Goal: Task Accomplishment & Management: Use online tool/utility

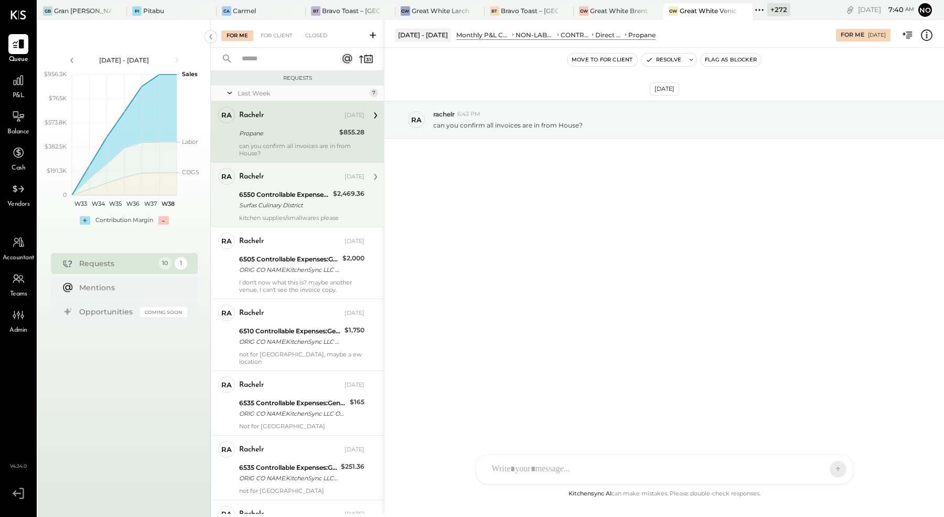
click at [276, 194] on div "6550 Controllable Expenses:General & Administrative Expenses:Dues and Subscript…" at bounding box center [284, 194] width 91 height 10
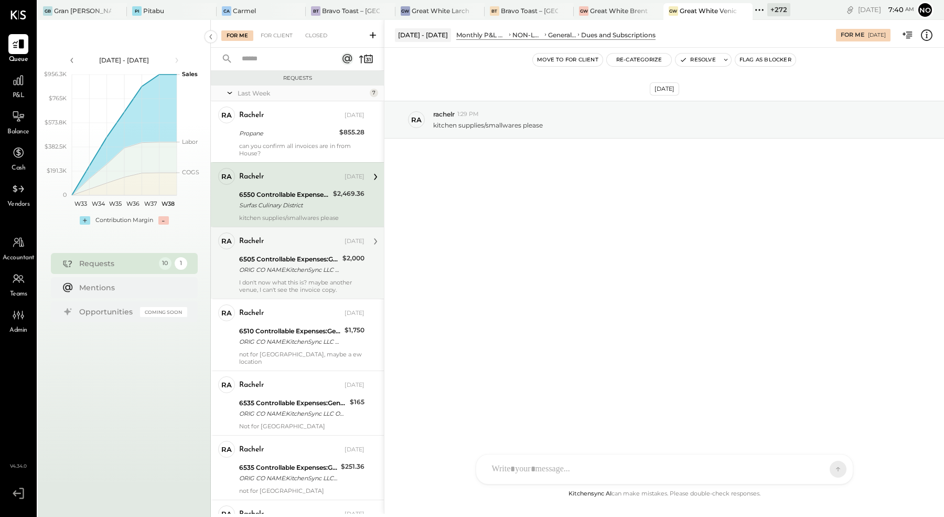
click at [281, 246] on div "rachelr [DATE]" at bounding box center [301, 241] width 125 height 15
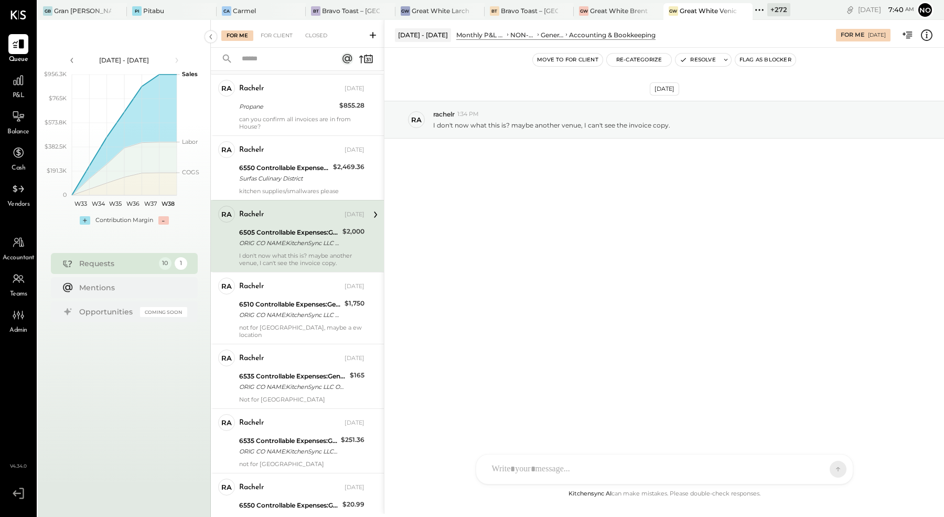
scroll to position [50, 0]
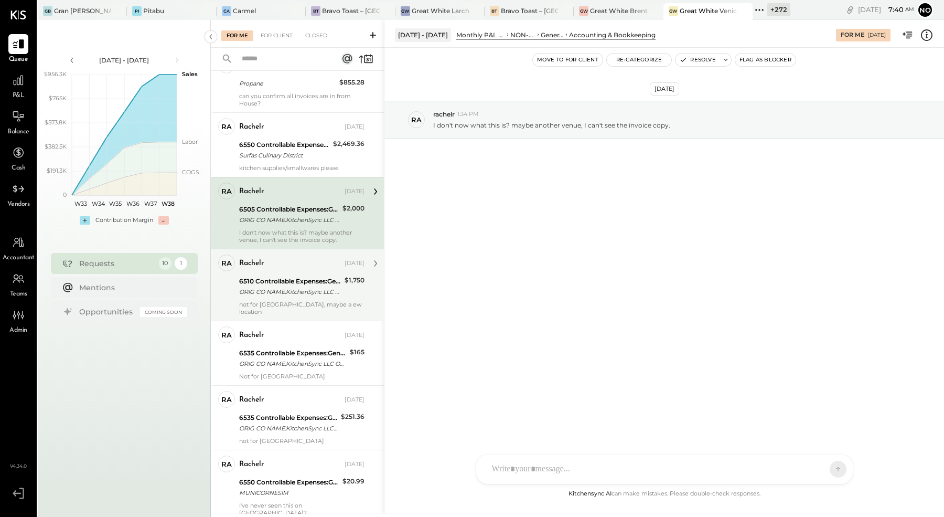
click at [282, 276] on div "6510 Controllable Expenses:General & Administrative Expenses:Consulting" at bounding box center [290, 281] width 102 height 10
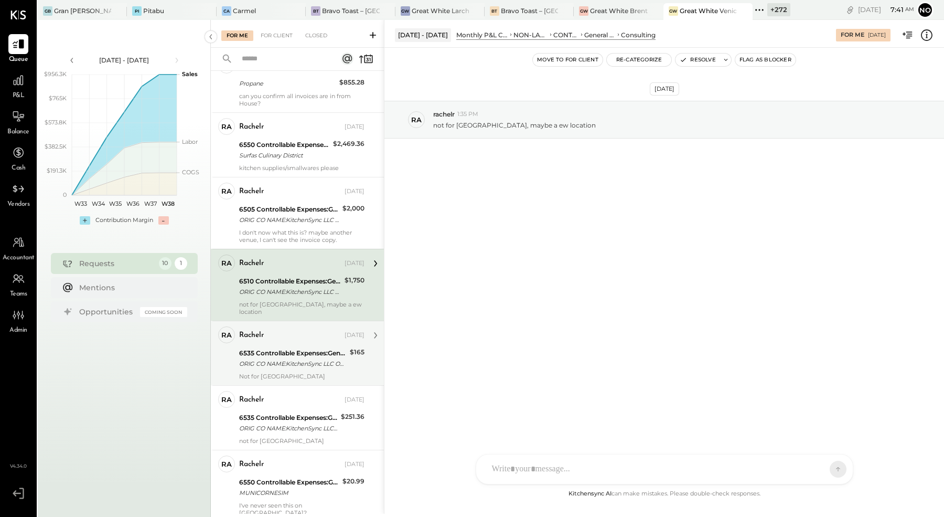
click at [278, 348] on div "6535 Controllable Expenses:General & Administrative Expenses:Computer Supplies,…" at bounding box center [293, 353] width 108 height 10
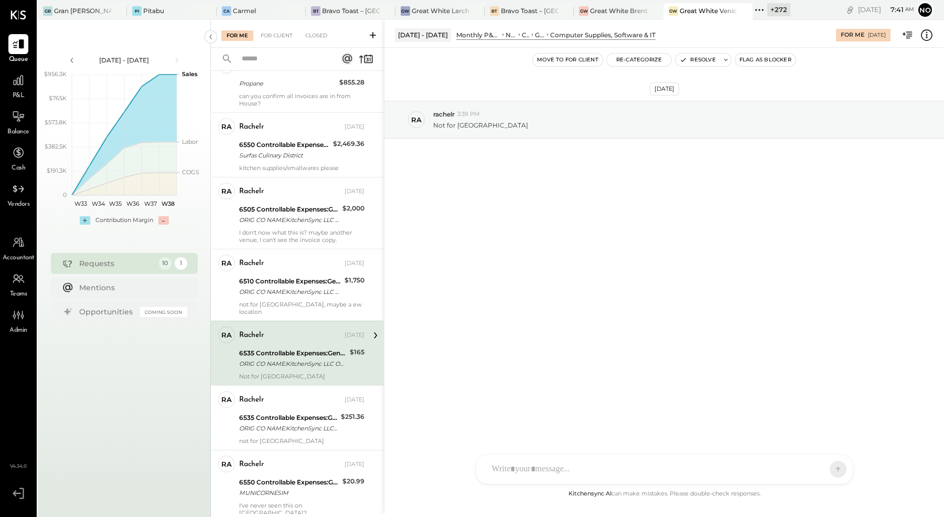
scroll to position [292, 0]
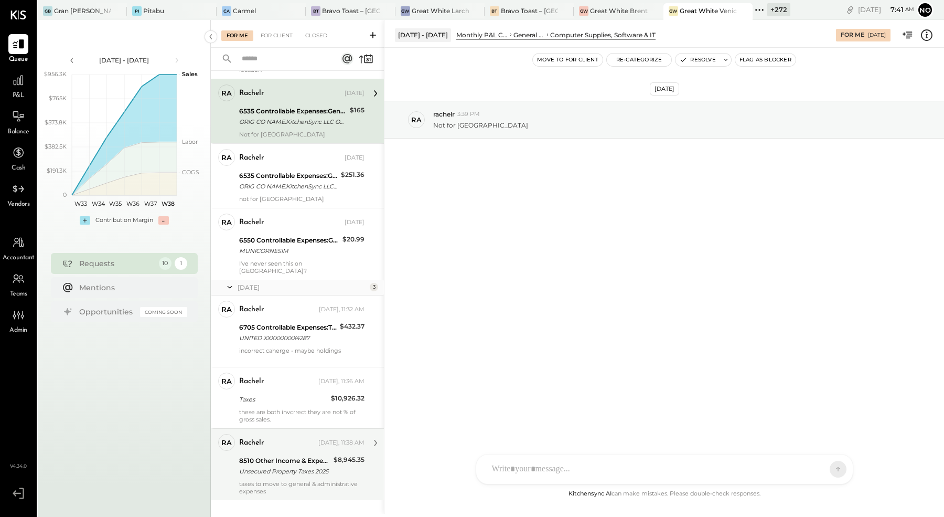
click at [278, 455] on div "8510 Other Income & Expenses:Taxes" at bounding box center [284, 460] width 91 height 10
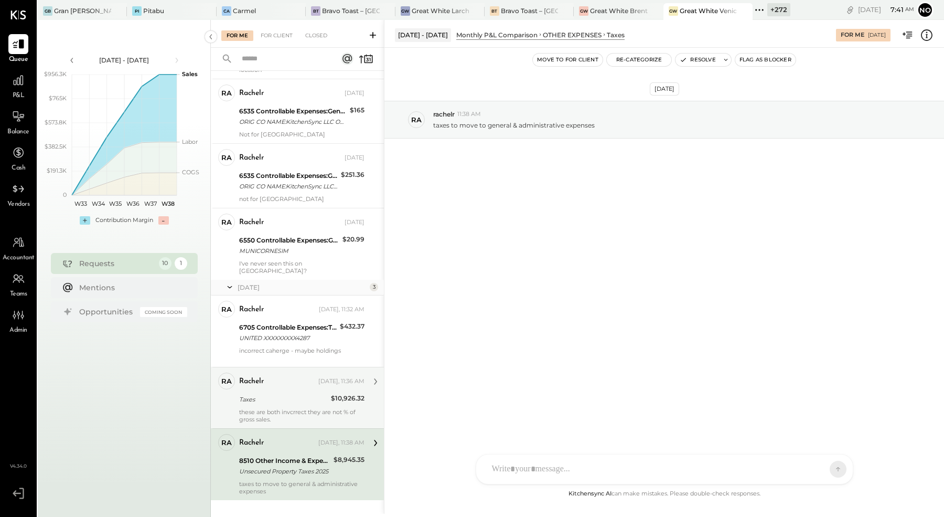
click at [286, 375] on div "rachelr [DATE], 11:36 AM Taxes $10,926.32 these are both invcrrect they are not…" at bounding box center [301, 397] width 125 height 50
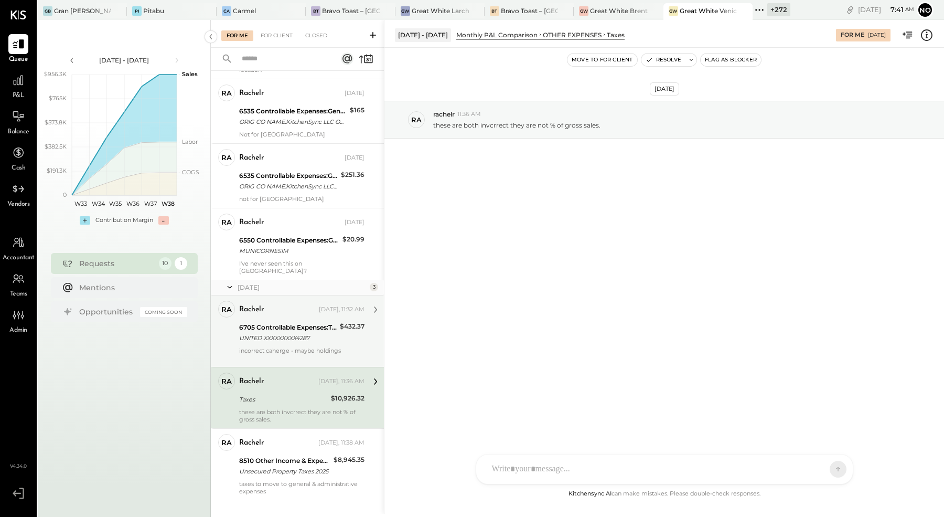
click at [297, 333] on div "UNITED XXXXXXXXX4287" at bounding box center [288, 338] width 98 height 10
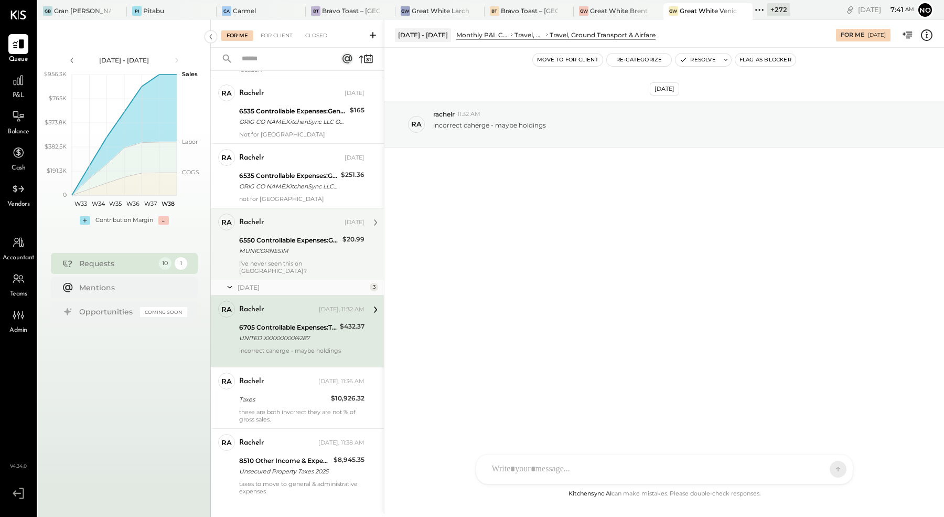
click at [289, 246] on div "MUNICORNESIM" at bounding box center [289, 251] width 100 height 10
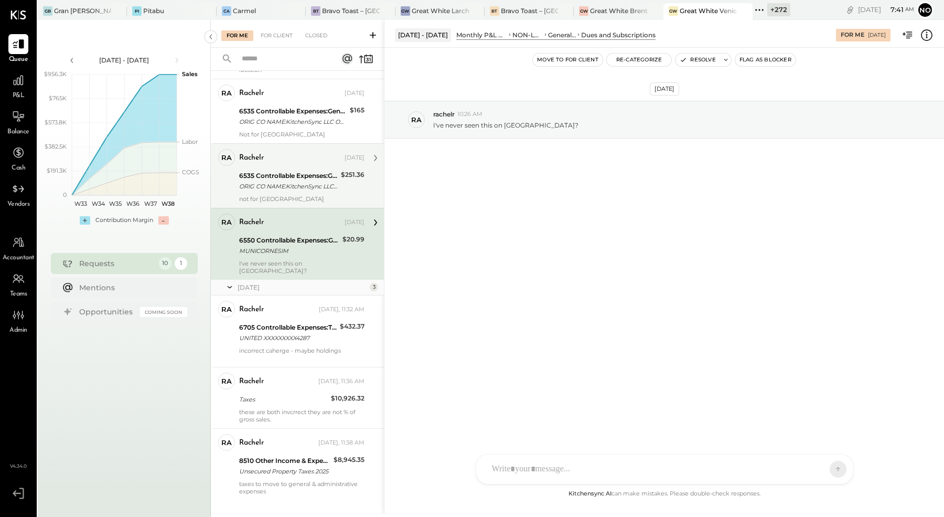
click at [297, 181] on div "ORIG CO NAME:KitchenSync LLC ORIG ID:XXXXXX5317 DESC DATE: CO ENTRY DESCR:[DOMA…" at bounding box center [288, 186] width 99 height 10
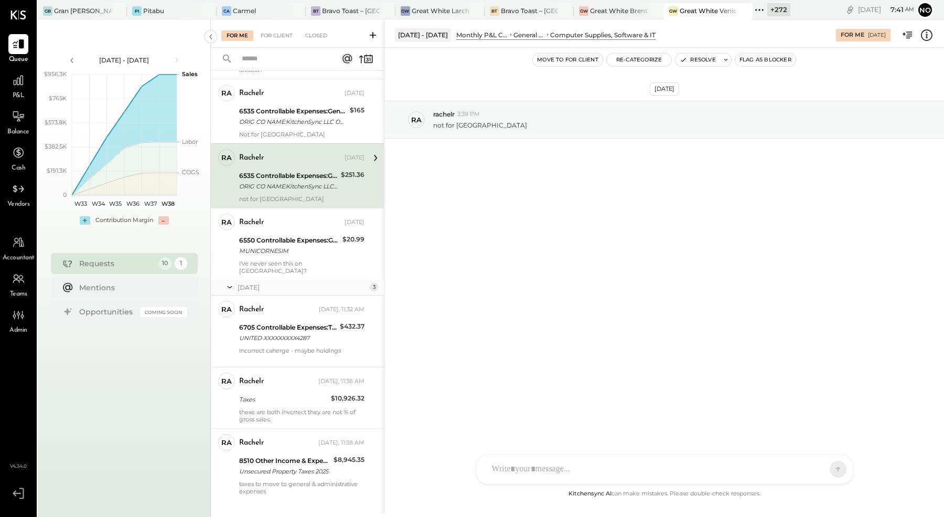
scroll to position [259, 0]
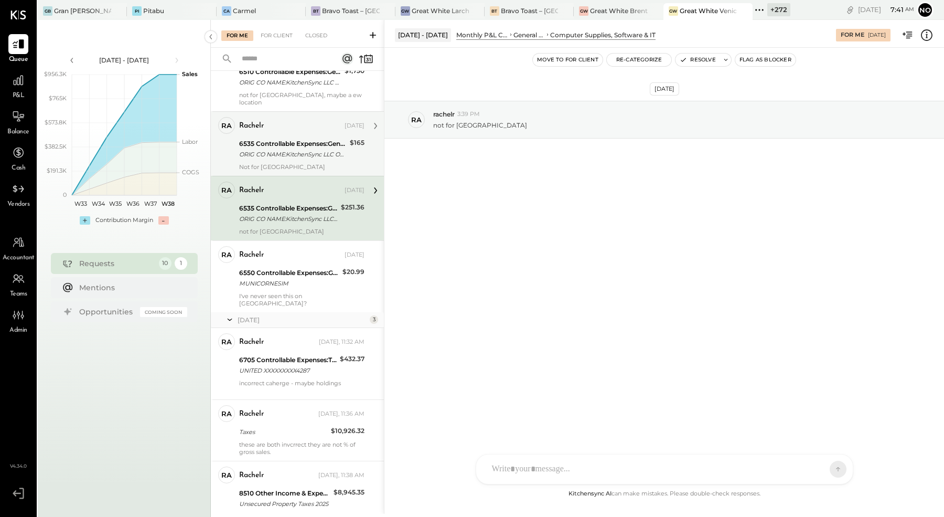
click at [306, 138] on div "6535 Controllable Expenses:General & Administrative Expenses:Computer Supplies,…" at bounding box center [293, 143] width 108 height 10
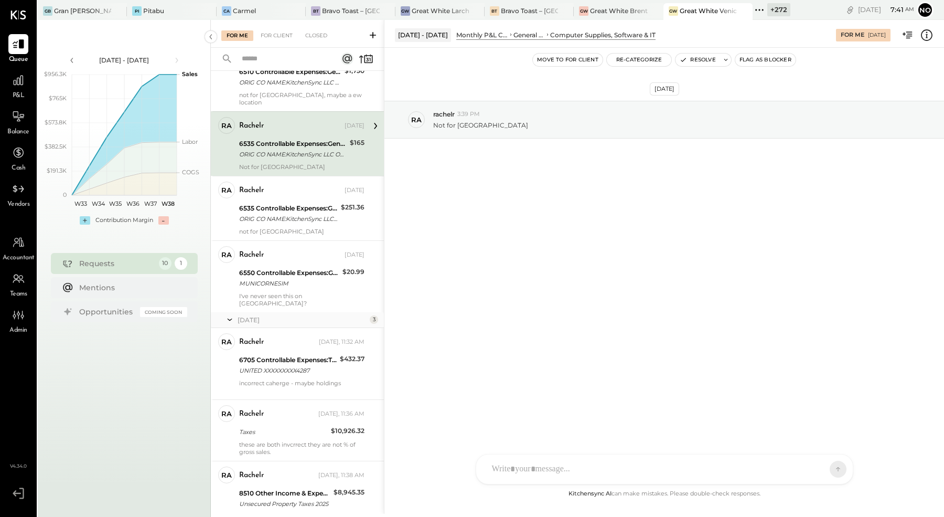
scroll to position [233, 0]
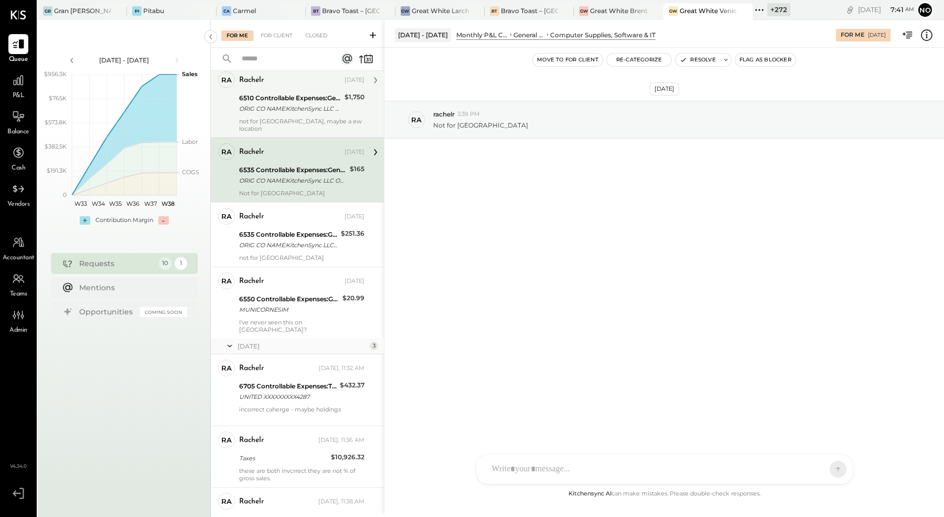
click at [299, 113] on div "6510 Controllable Expenses:General & Administrative Expenses:Consulting ORIG CO…" at bounding box center [290, 103] width 102 height 23
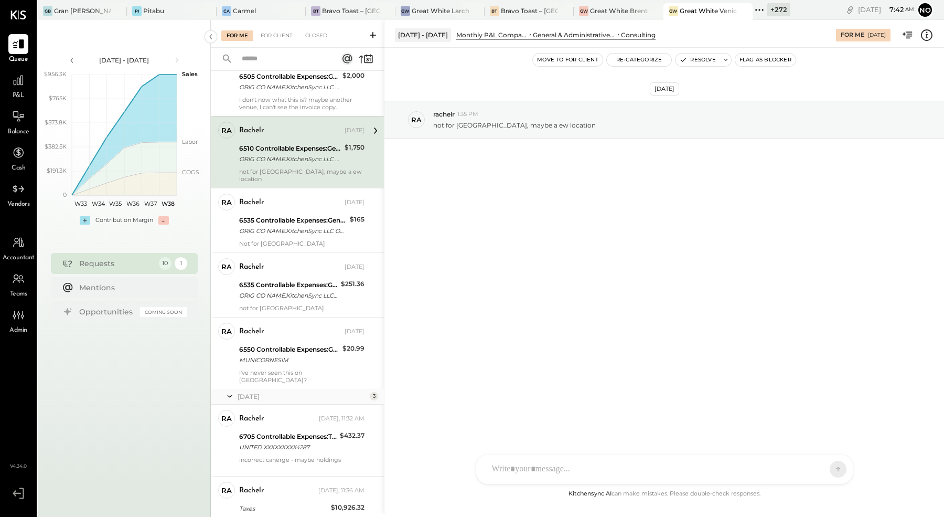
scroll to position [165, 0]
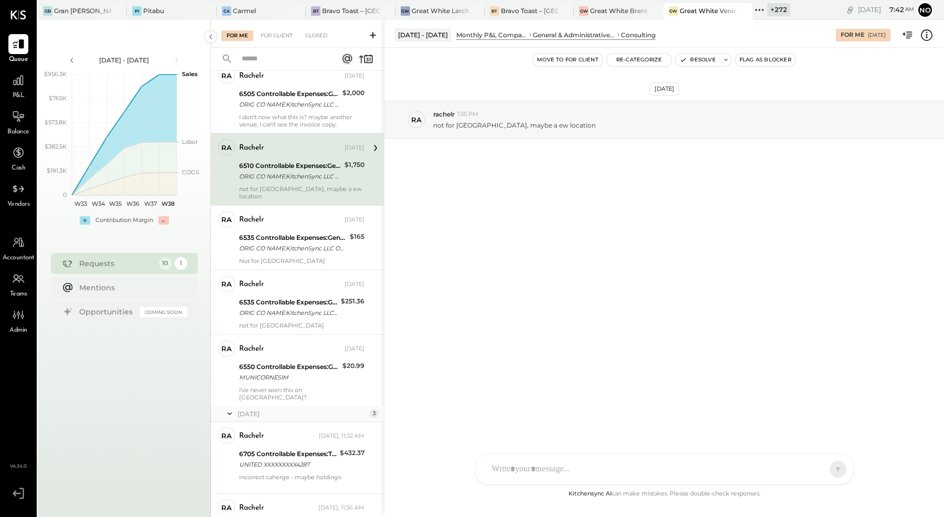
click at [299, 113] on div "I don't now what this is? maybe another venue, I can't see the invoice copy." at bounding box center [301, 120] width 125 height 15
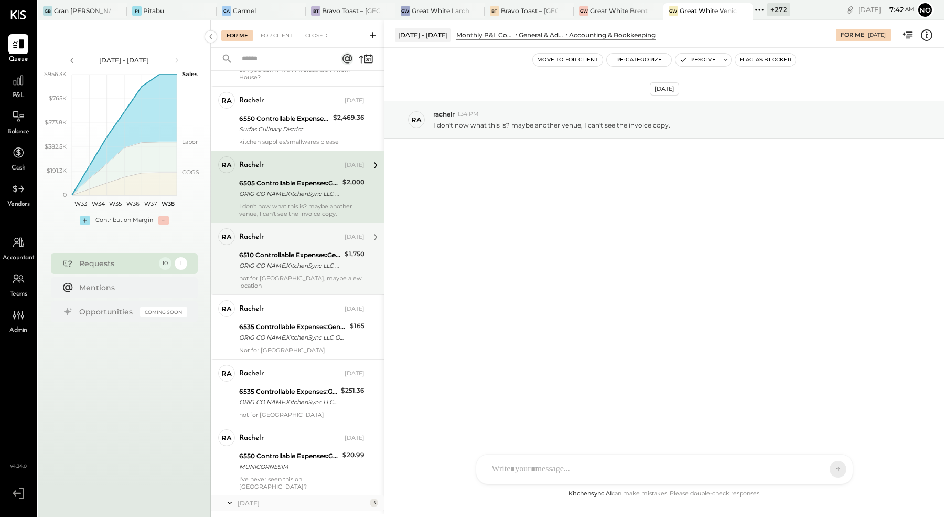
scroll to position [59, 0]
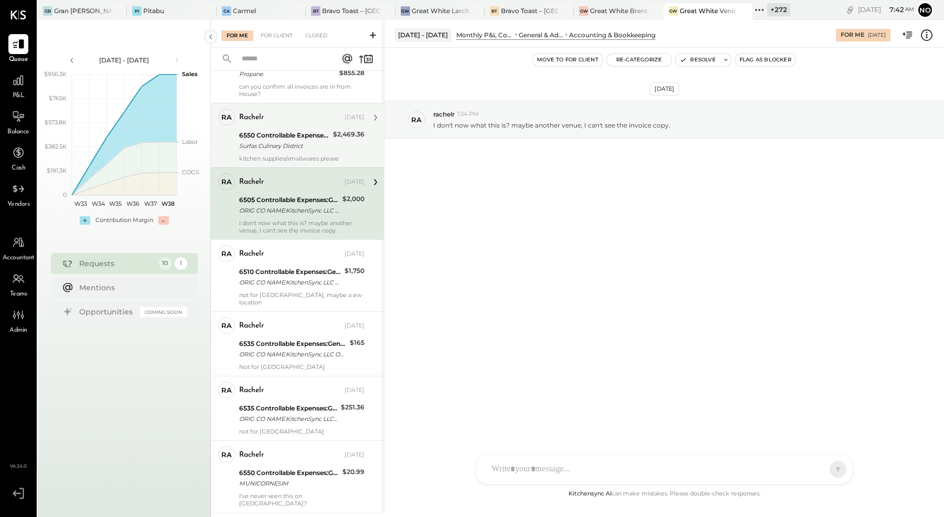
click at [293, 137] on div "6550 Controllable Expenses:General & Administrative Expenses:Dues and Subscript…" at bounding box center [284, 135] width 91 height 10
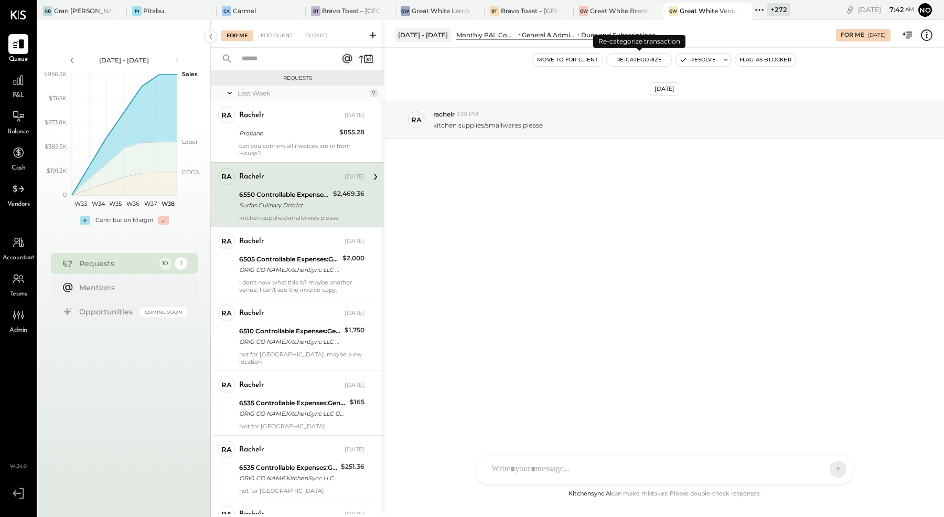
click at [634, 63] on button "Re-Categorize" at bounding box center [639, 60] width 65 height 13
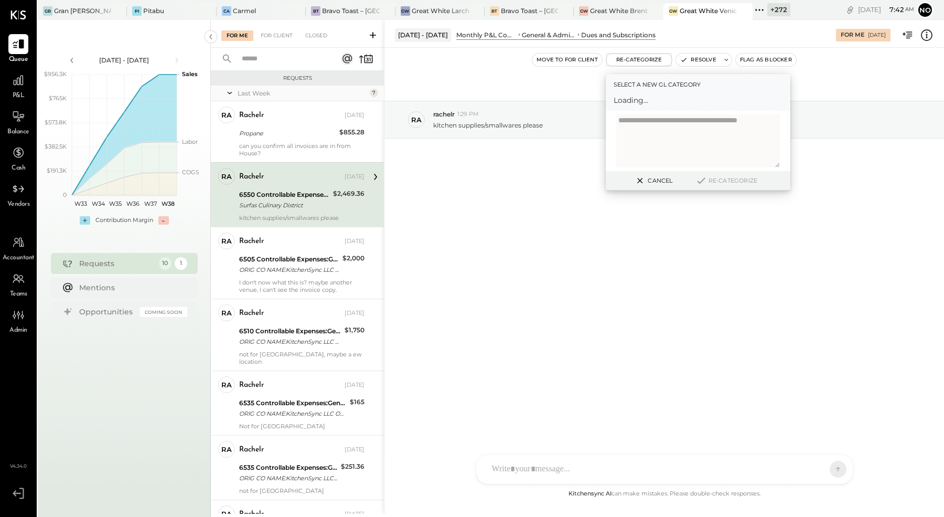
click at [646, 101] on span "Loading..." at bounding box center [698, 100] width 169 height 10
click at [646, 103] on div at bounding box center [689, 105] width 138 height 13
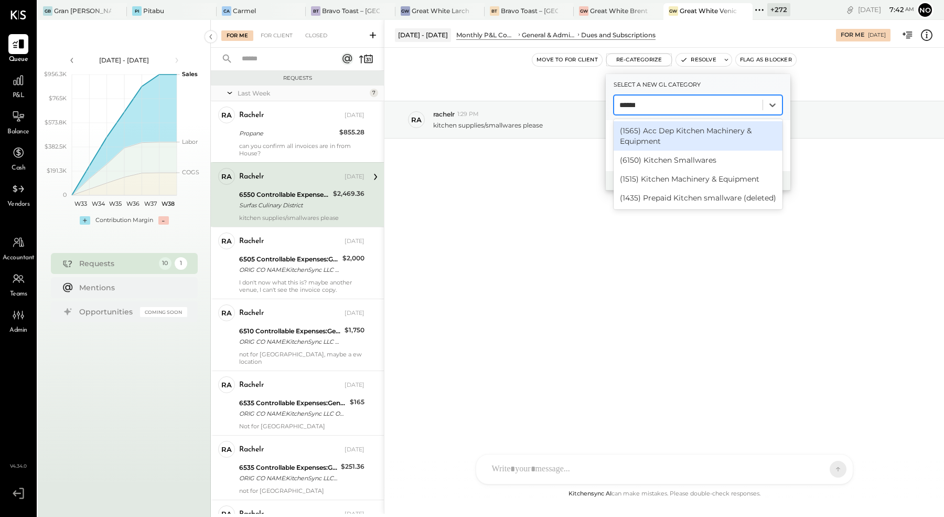
type input "*******"
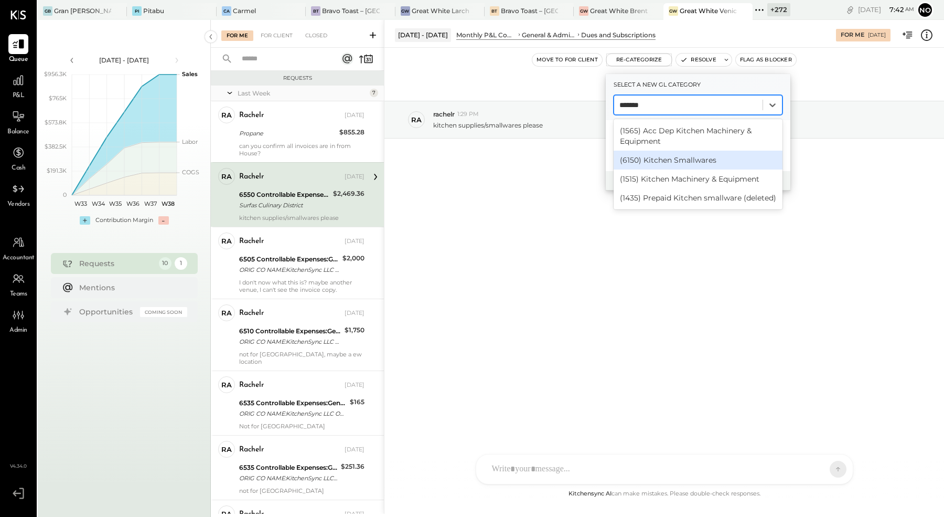
click at [677, 161] on div "(6150) Kitchen Smallwares" at bounding box center [698, 160] width 169 height 19
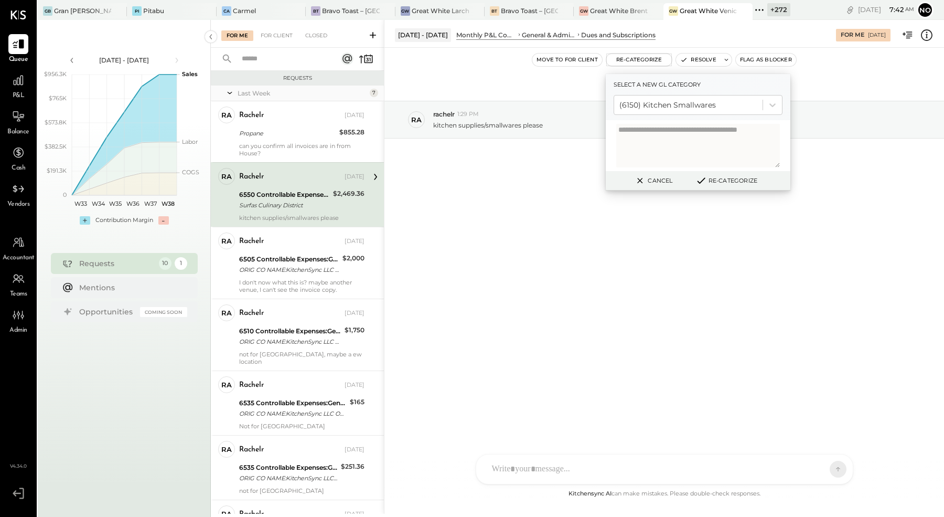
click at [722, 182] on button "Re-Categorize" at bounding box center [726, 180] width 69 height 13
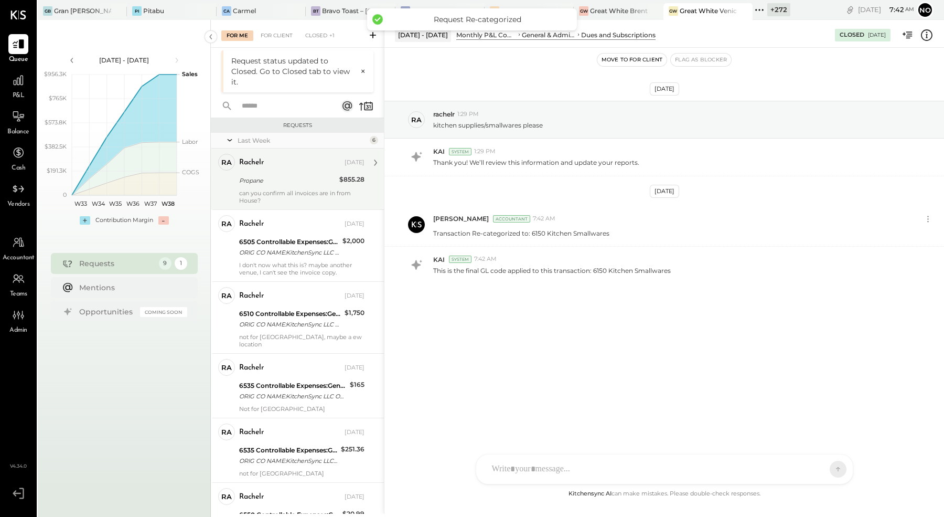
click at [318, 188] on div "rachelr [DATE] Propane $855.28 can you confirm all invoices are in from House?" at bounding box center [301, 179] width 125 height 50
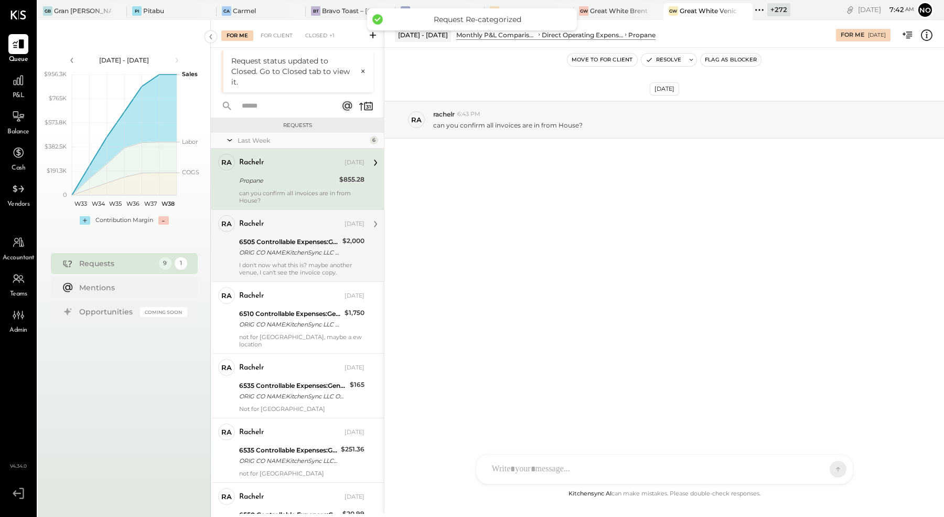
click at [301, 253] on div "ORIG CO NAME:KitchenSync LLC ORIG ID:XXXXXX5317 DESC DATE: CO ENTRY DESCR:[DOMA…" at bounding box center [289, 252] width 100 height 10
